Goal: Information Seeking & Learning: Learn about a topic

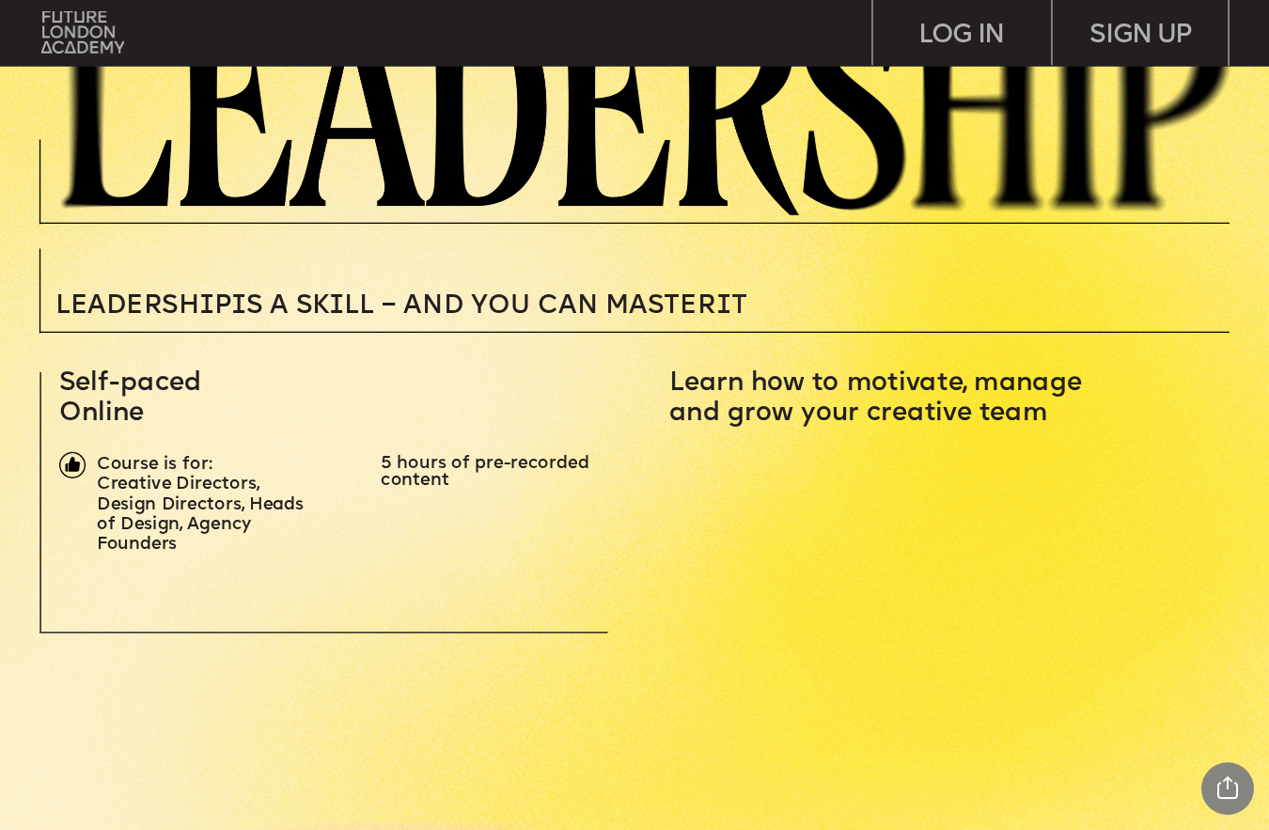
scroll to position [523, 0]
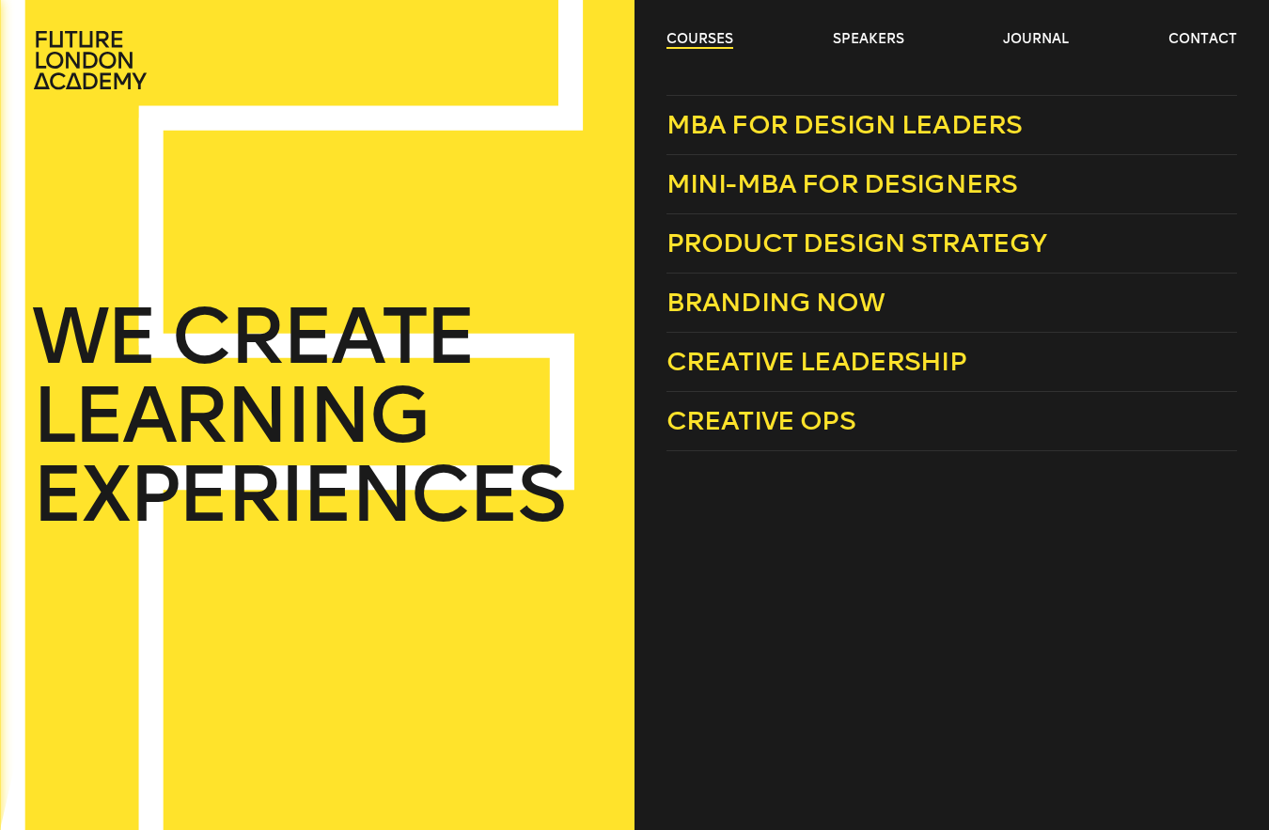
click at [705, 36] on link "courses" at bounding box center [700, 39] width 67 height 19
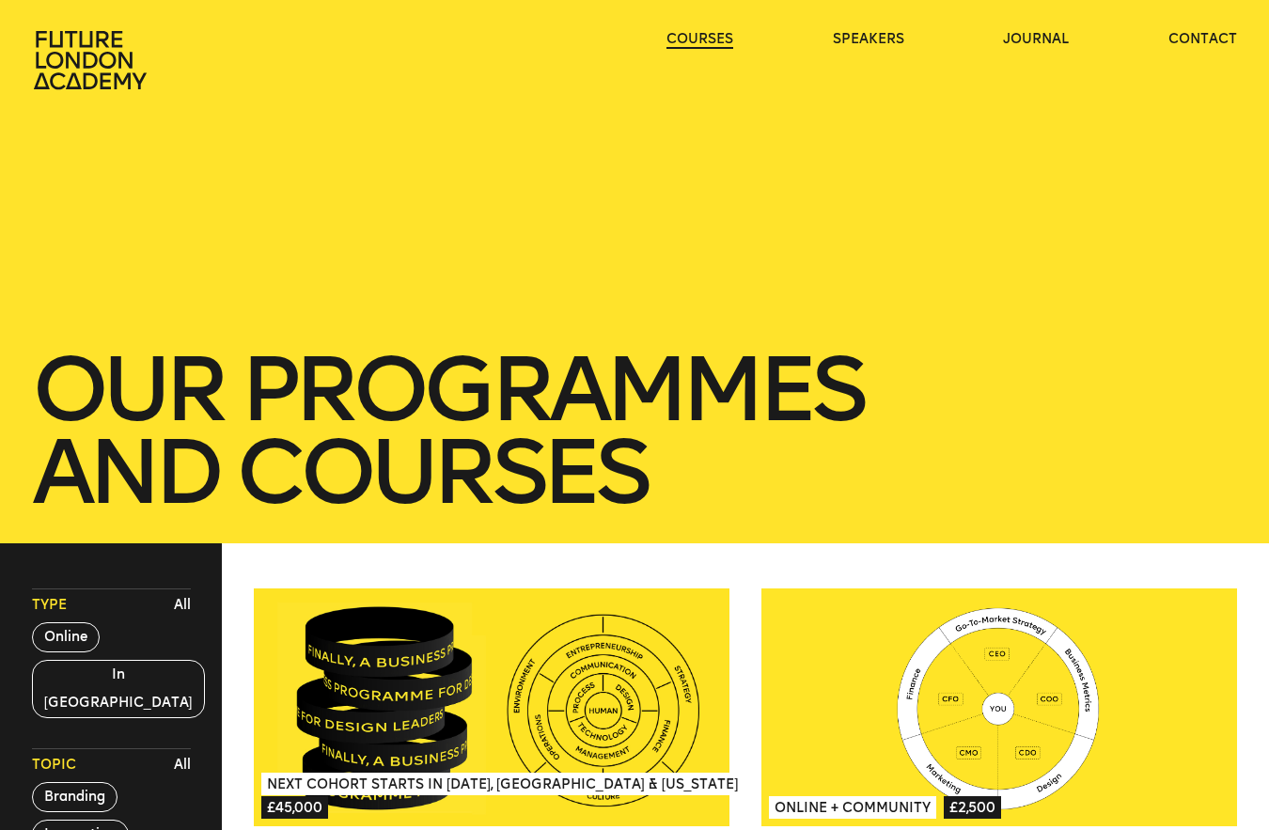
click at [705, 36] on link "courses" at bounding box center [700, 39] width 67 height 19
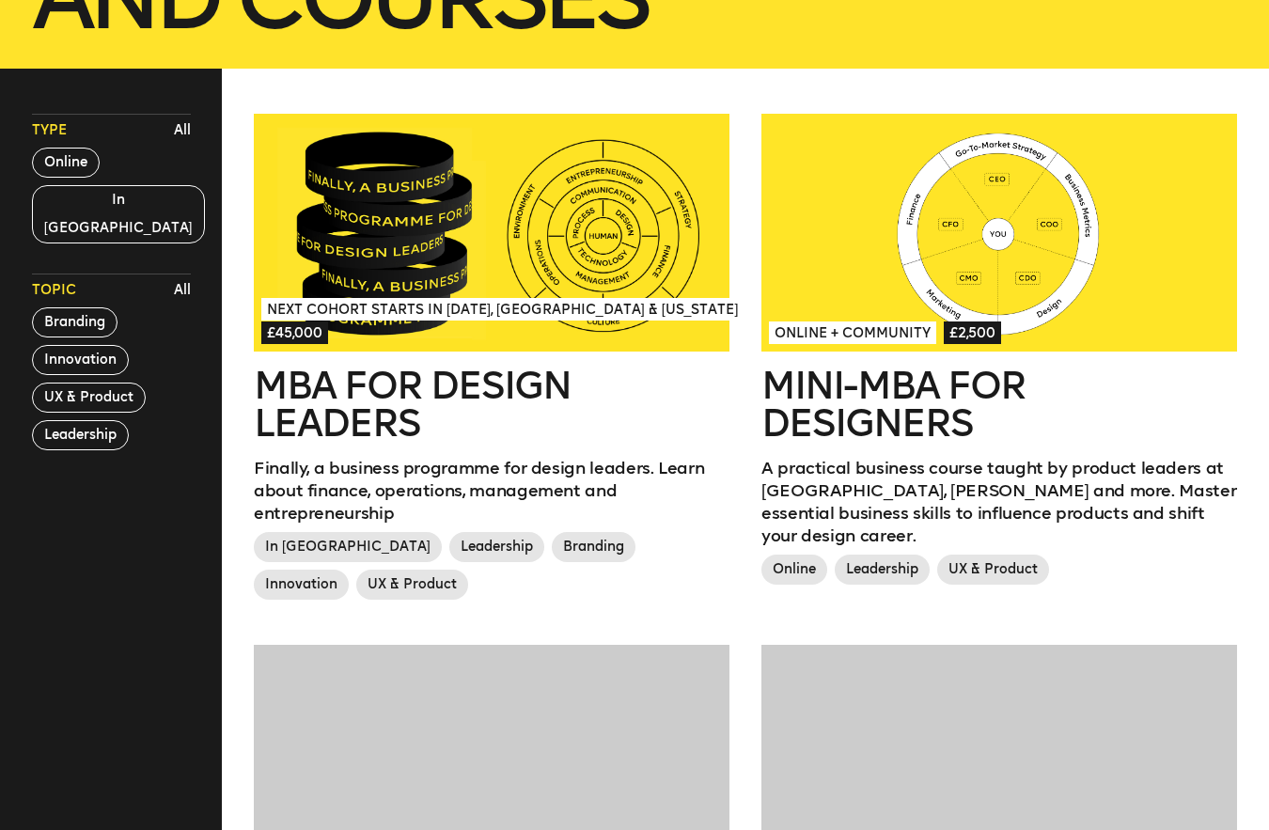
scroll to position [626, 0]
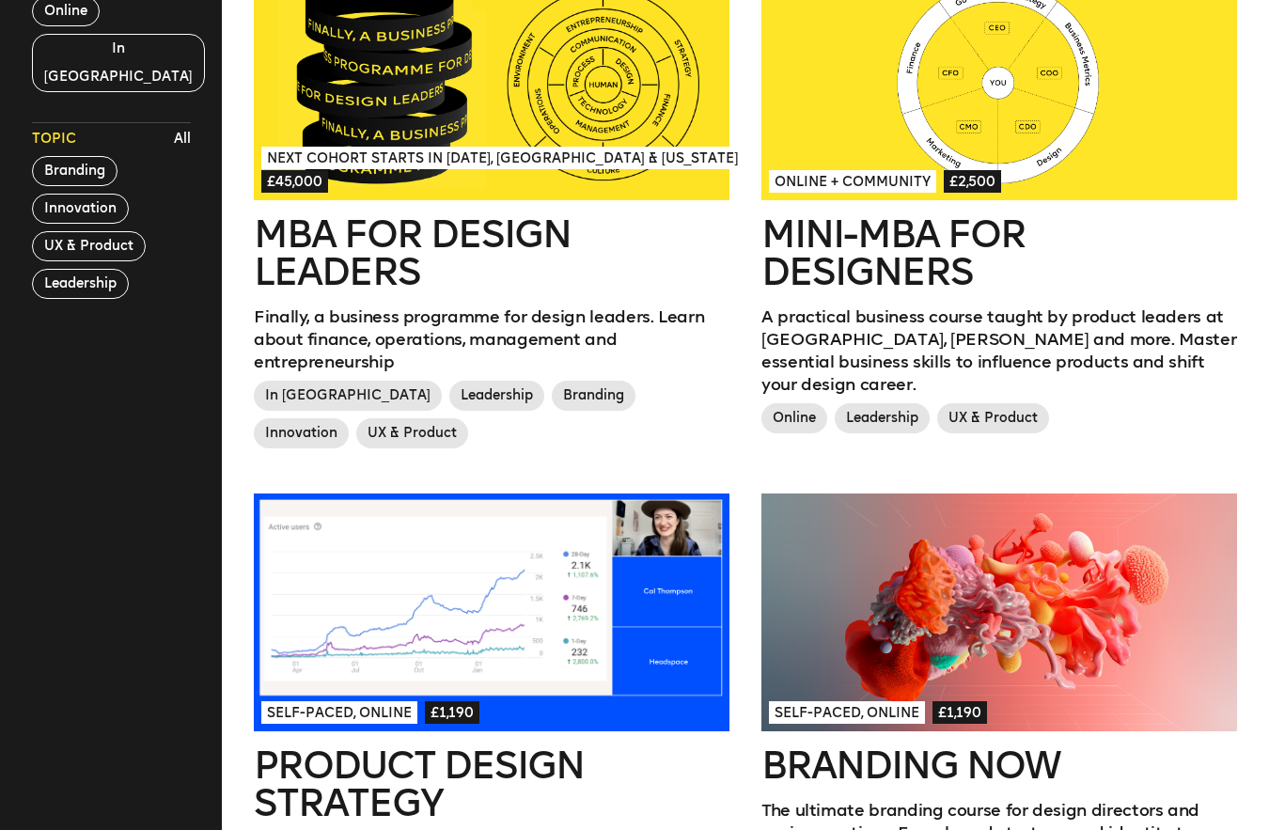
click at [605, 72] on div at bounding box center [492, 81] width 476 height 238
